Goal: Task Accomplishment & Management: Complete application form

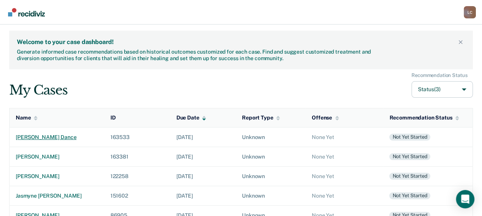
click at [36, 134] on div "[PERSON_NAME] dance" at bounding box center [57, 137] width 82 height 7
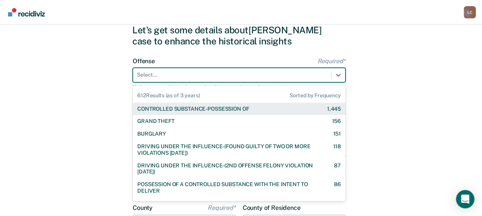
scroll to position [30, 0]
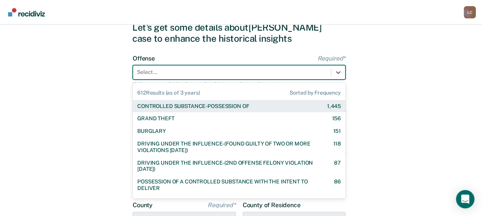
drag, startPoint x: 163, startPoint y: 100, endPoint x: 169, endPoint y: 146, distance: 46.3
click at [169, 146] on div "DRIVING UNDER THE INFLUENCE-(FOUND GUILTY OF TWO OR MORE VIOLATIONS [DATE])" at bounding box center [228, 147] width 182 height 13
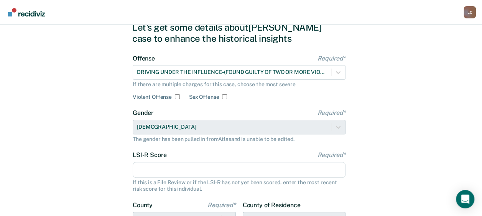
click at [162, 174] on input "LSI-R Score Required*" at bounding box center [239, 170] width 213 height 16
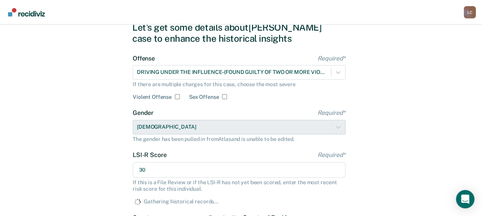
type input "30"
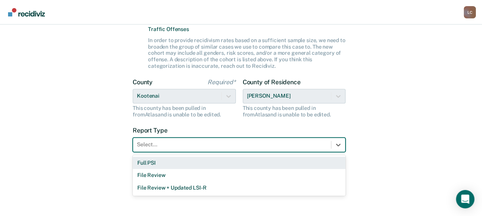
click at [200, 145] on div at bounding box center [232, 145] width 190 height 8
click at [190, 163] on div "Full PSI" at bounding box center [239, 163] width 213 height 13
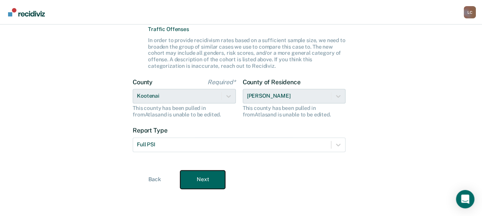
click at [197, 180] on button "Next" at bounding box center [202, 180] width 45 height 18
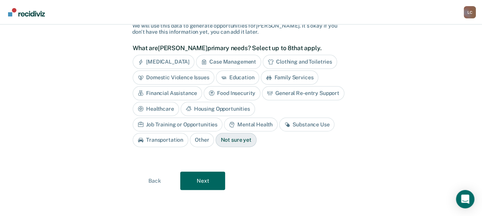
click at [285, 122] on icon at bounding box center [287, 124] width 5 height 5
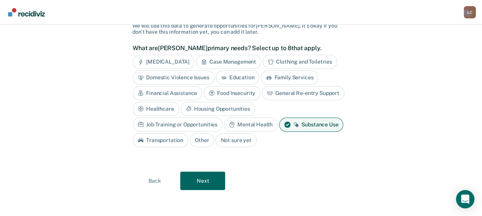
click at [224, 122] on div "Mental Health" at bounding box center [251, 125] width 54 height 14
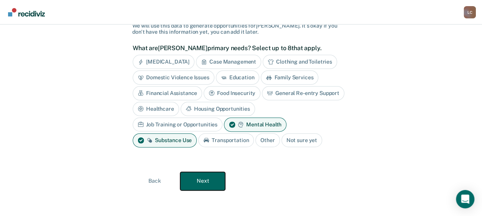
click at [193, 177] on button "Next" at bounding box center [202, 181] width 45 height 18
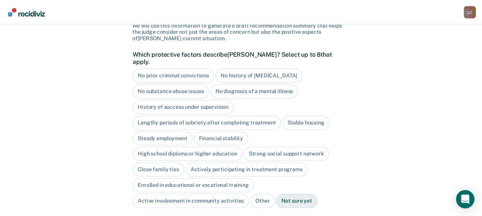
scroll to position [109, 0]
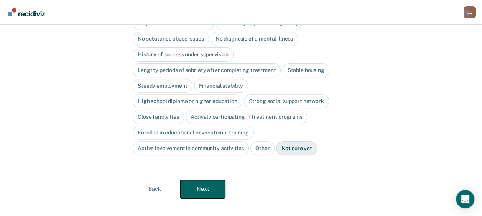
click at [202, 181] on button "Next" at bounding box center [202, 189] width 45 height 18
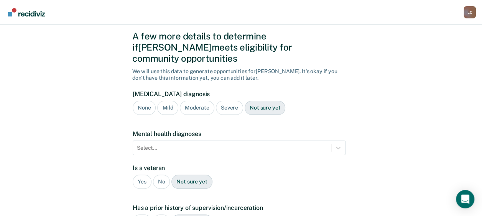
scroll to position [35, 0]
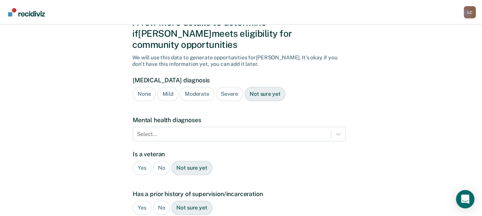
click at [225, 87] on div "Severe" at bounding box center [229, 94] width 27 height 14
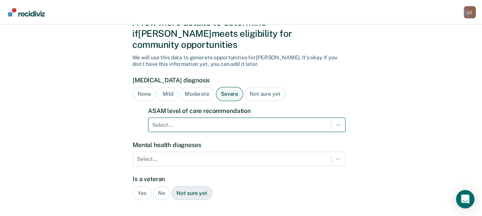
click at [218, 118] on div "Select..." at bounding box center [246, 125] width 197 height 15
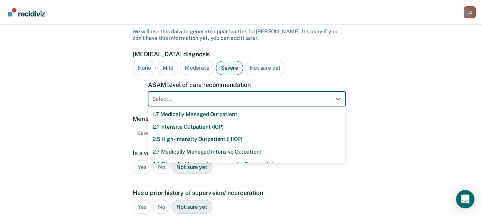
scroll to position [29, 0]
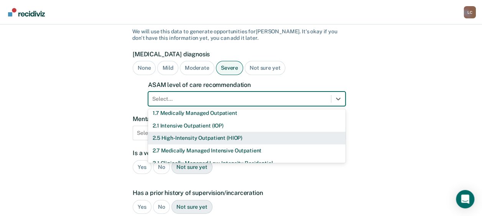
click at [226, 132] on div "2.5 High-Intensity Outpatient (HIOP)" at bounding box center [246, 138] width 197 height 13
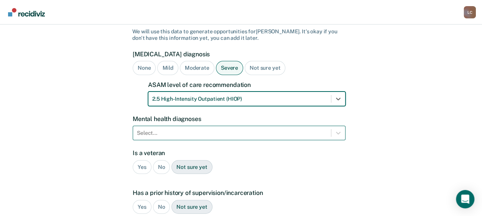
click at [206, 126] on div "Select..." at bounding box center [239, 133] width 213 height 15
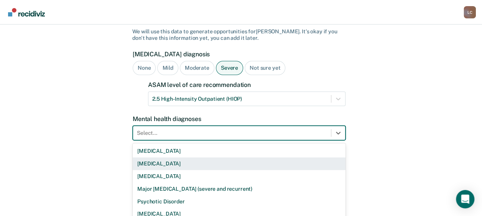
scroll to position [95, 0]
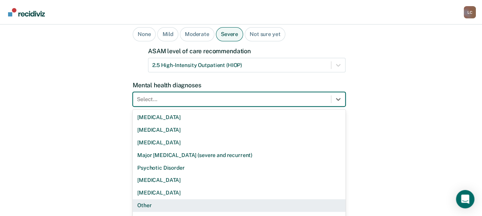
click at [179, 199] on div "Other" at bounding box center [239, 205] width 213 height 13
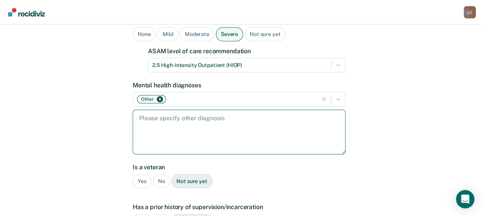
click at [180, 121] on textarea at bounding box center [239, 132] width 213 height 45
type textarea "anxiety and [MEDICAL_DATA]"
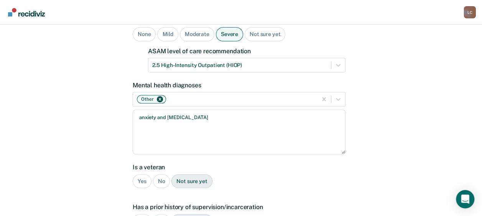
click at [160, 174] on div "No" at bounding box center [161, 181] width 17 height 14
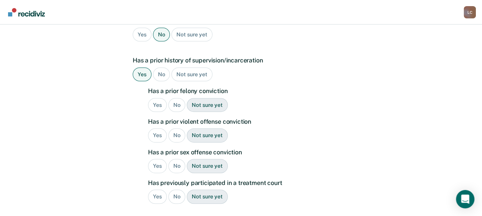
scroll to position [248, 0]
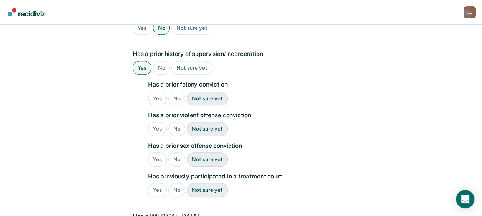
click at [172, 92] on div "No" at bounding box center [176, 99] width 17 height 14
click at [176, 122] on div "No" at bounding box center [176, 129] width 17 height 14
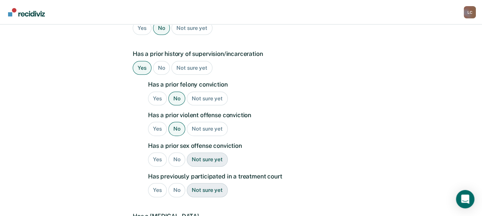
click at [173, 153] on div "No" at bounding box center [176, 160] width 17 height 14
click at [175, 183] on div "No" at bounding box center [176, 190] width 17 height 14
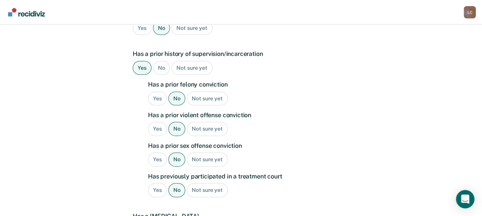
click at [161, 183] on div "Yes" at bounding box center [157, 190] width 19 height 14
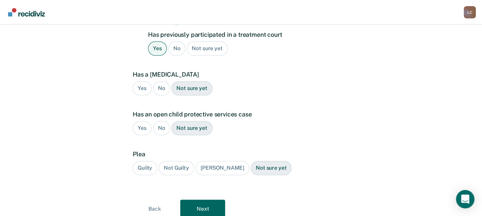
scroll to position [391, 0]
click at [158, 80] on div "No" at bounding box center [161, 87] width 17 height 14
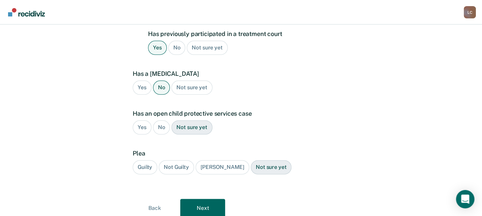
click at [159, 120] on div "No" at bounding box center [161, 127] width 17 height 14
click at [149, 160] on div "Guilty" at bounding box center [145, 167] width 25 height 14
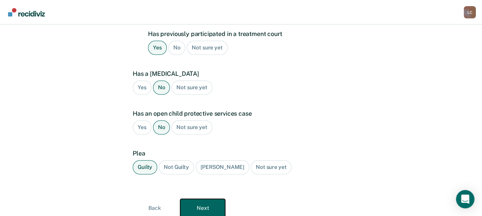
click at [200, 199] on button "Next" at bounding box center [202, 208] width 45 height 18
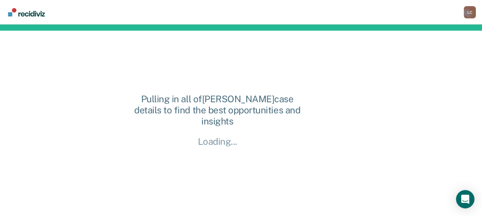
scroll to position [0, 0]
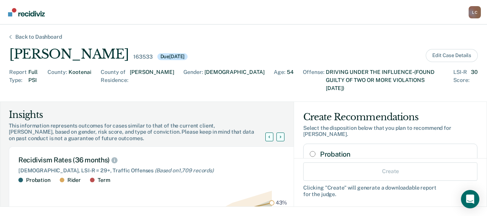
click at [310, 151] on input "Probation" at bounding box center [313, 154] width 6 height 6
radio input "true"
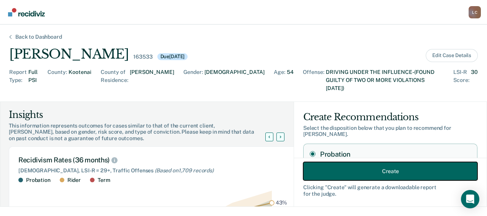
click at [387, 172] on button "Create" at bounding box center [391, 171] width 174 height 18
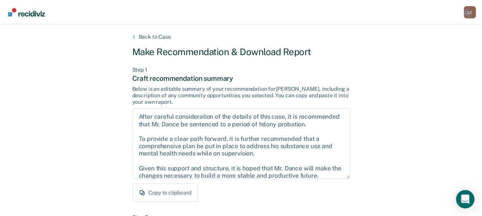
drag, startPoint x: 484, startPoint y: 74, endPoint x: 480, endPoint y: 144, distance: 70.7
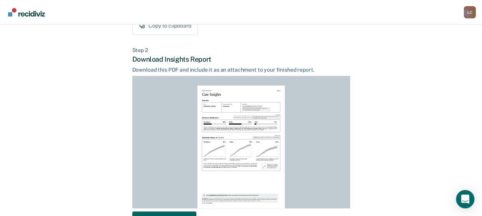
scroll to position [221, 0]
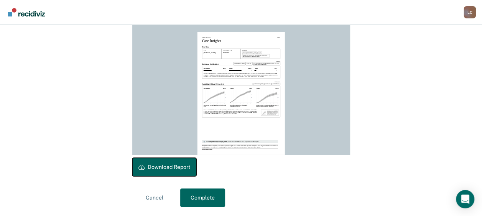
click at [168, 163] on button "Download Report" at bounding box center [164, 167] width 64 height 18
